Goal: Task Accomplishment & Management: Manage account settings

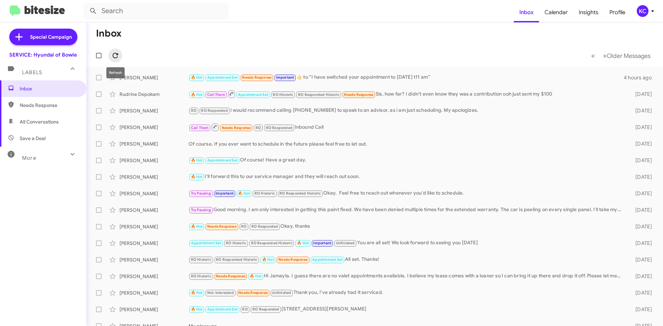
click at [113, 51] on button at bounding box center [115, 56] width 14 height 14
click at [643, 9] on div "KC" at bounding box center [642, 11] width 12 height 12
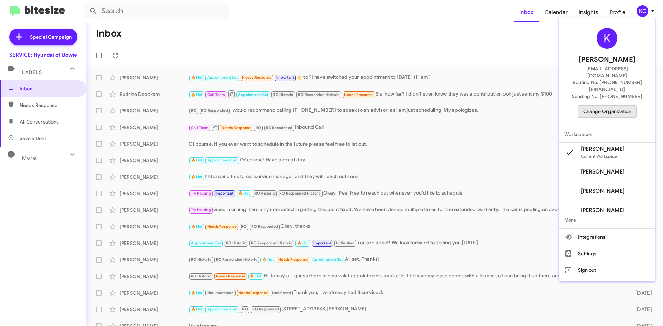
click at [614, 106] on span "Change Organization" at bounding box center [607, 112] width 48 height 12
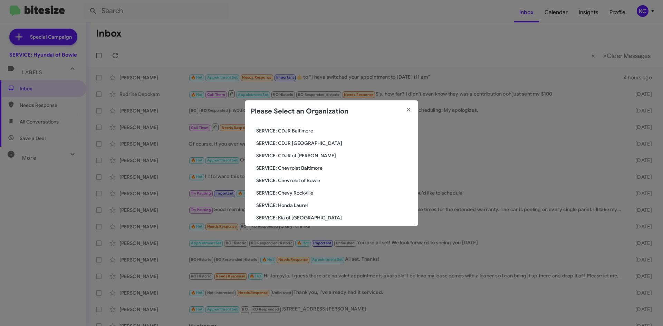
scroll to position [104, 0]
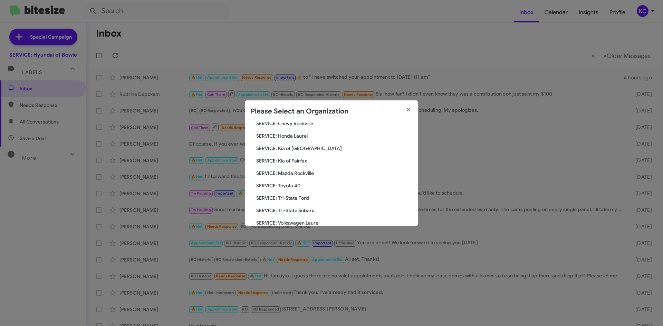
click at [309, 161] on span "SERVICE: Kia of Fairfax" at bounding box center [334, 160] width 156 height 7
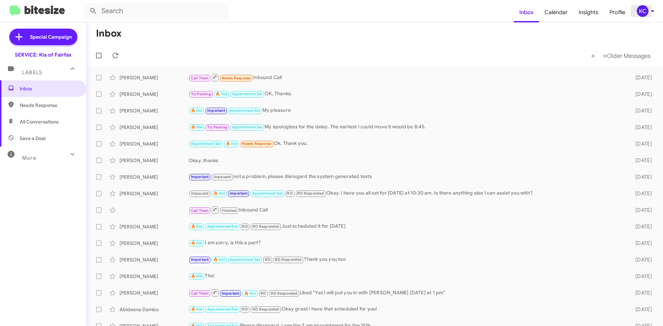
click at [648, 12] on icon at bounding box center [652, 11] width 8 height 8
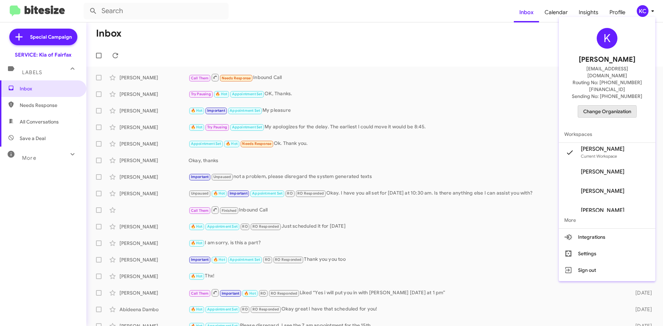
click at [599, 106] on span "Change Organization" at bounding box center [607, 112] width 48 height 12
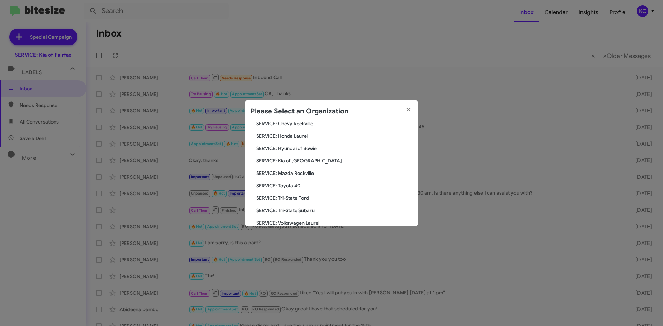
scroll to position [127, 0]
click at [293, 185] on span "SERVICE: Tri-State Subaru" at bounding box center [334, 186] width 156 height 7
